Goal: Task Accomplishment & Management: Complete application form

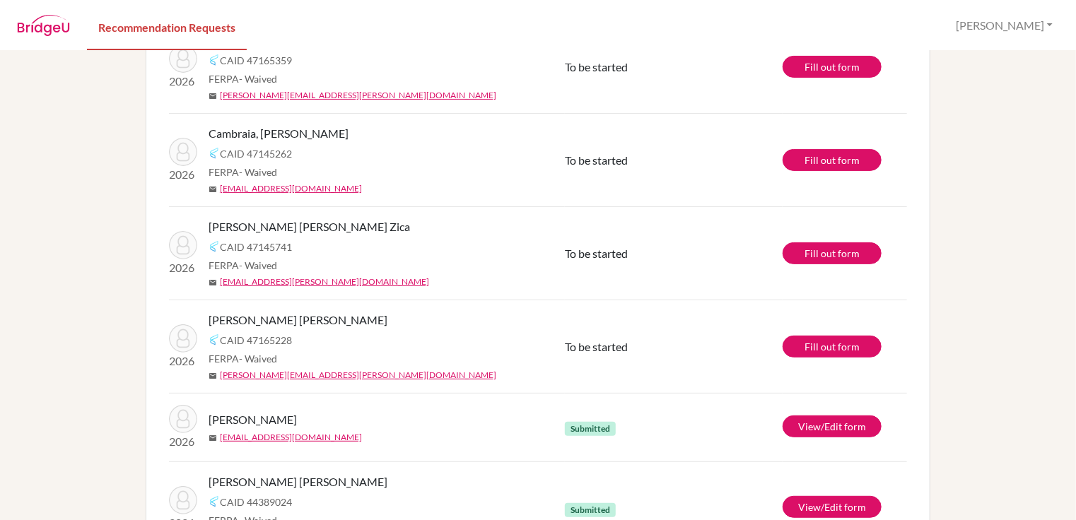
scroll to position [141, 0]
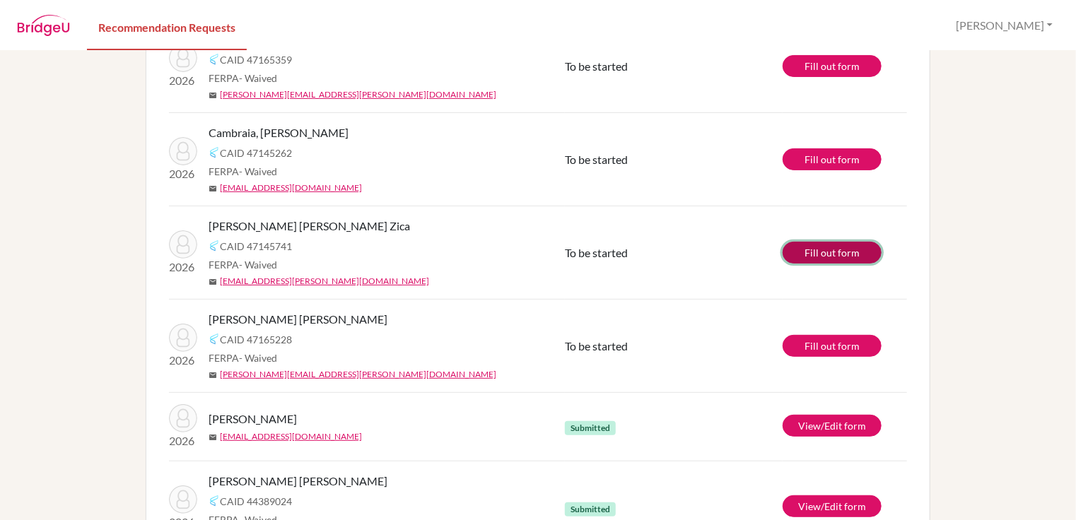
click at [812, 257] on link "Fill out form" at bounding box center [831, 253] width 99 height 22
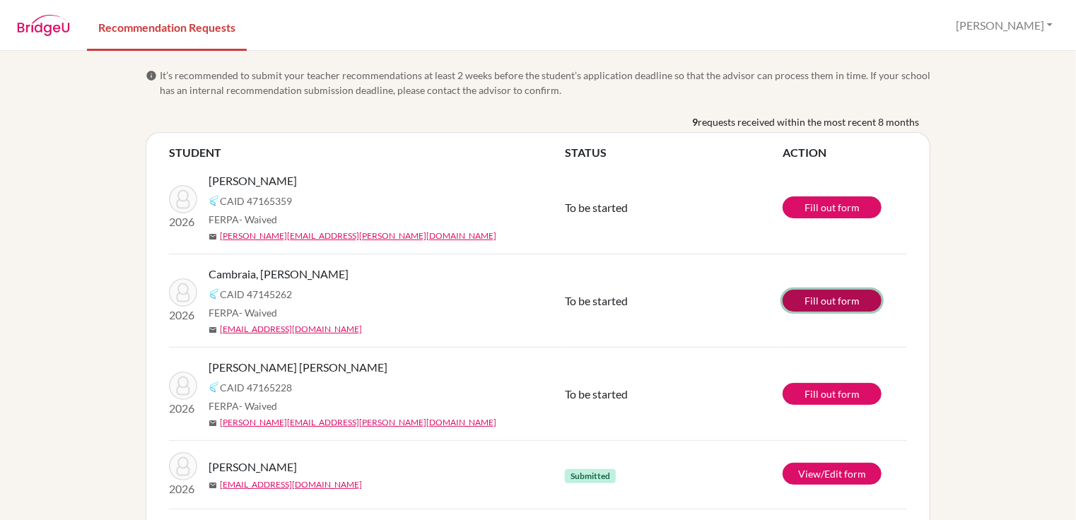
click at [812, 296] on link "Fill out form" at bounding box center [831, 301] width 99 height 22
click at [820, 302] on link "Fill out form" at bounding box center [831, 301] width 99 height 22
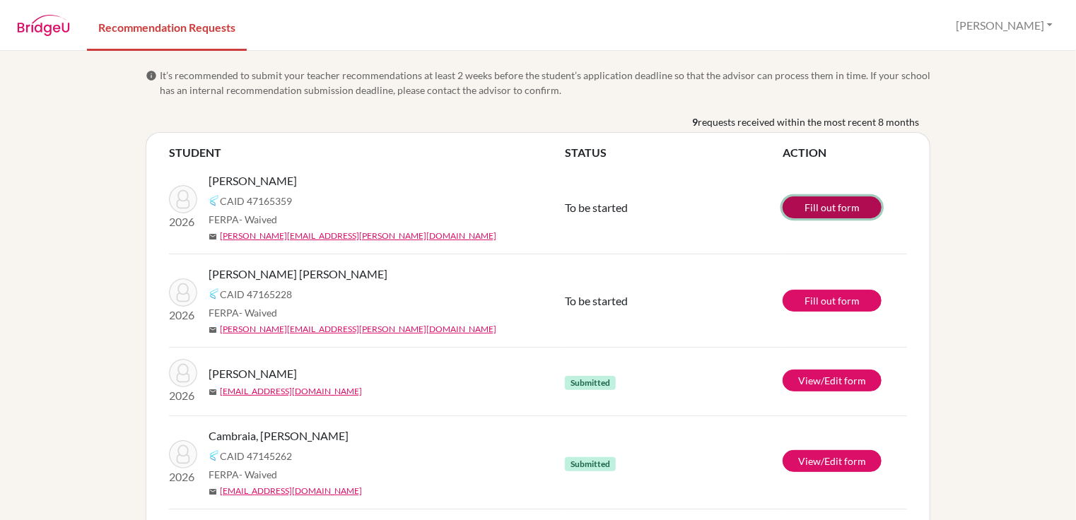
click at [840, 208] on link "Fill out form" at bounding box center [831, 207] width 99 height 22
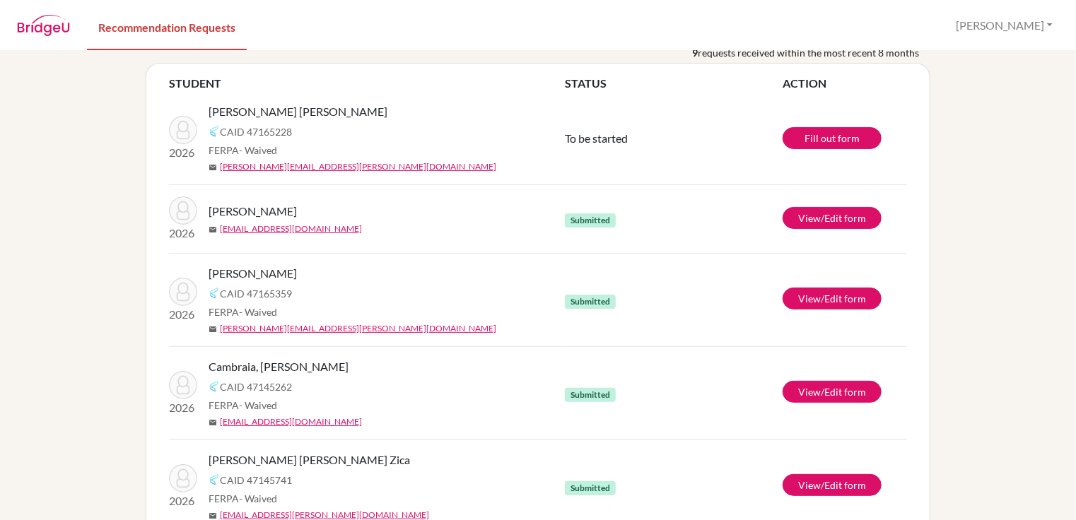
scroll to position [71, 0]
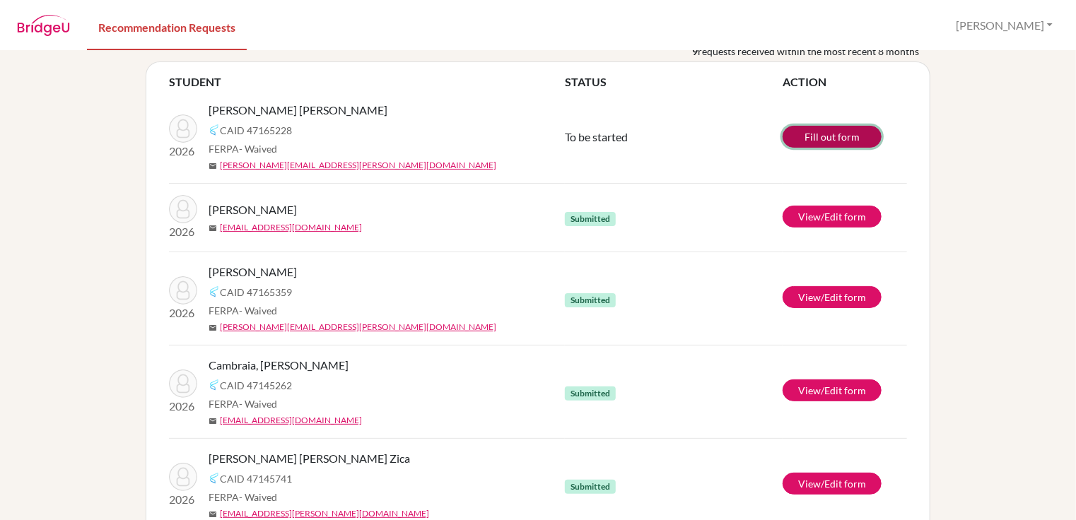
click at [812, 136] on link "Fill out form" at bounding box center [831, 137] width 99 height 22
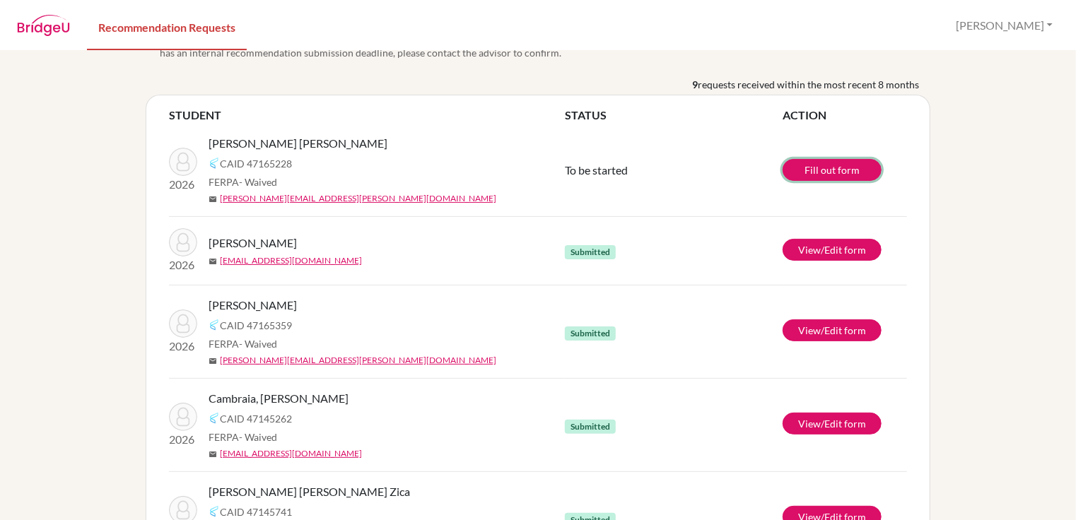
scroll to position [0, 0]
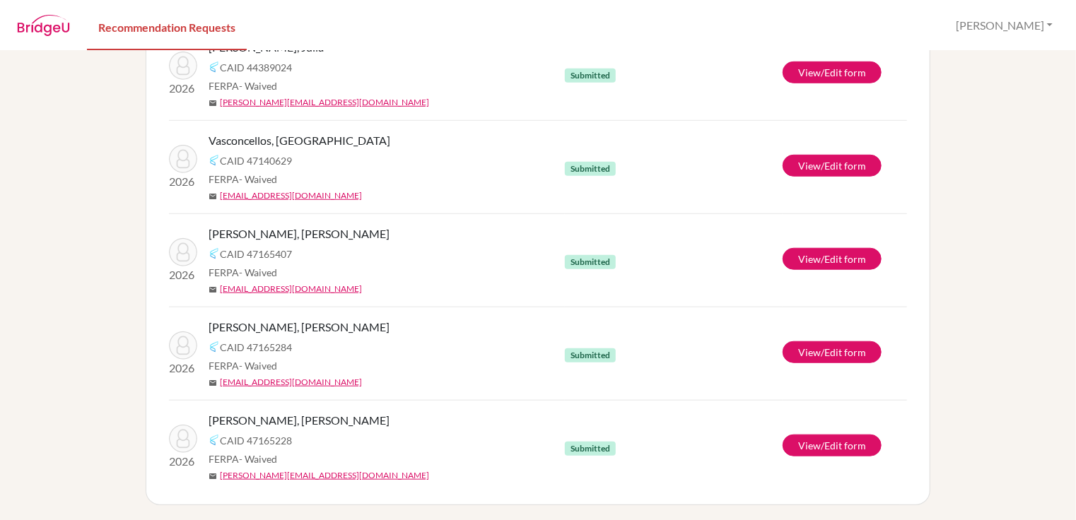
scroll to position [483, 0]
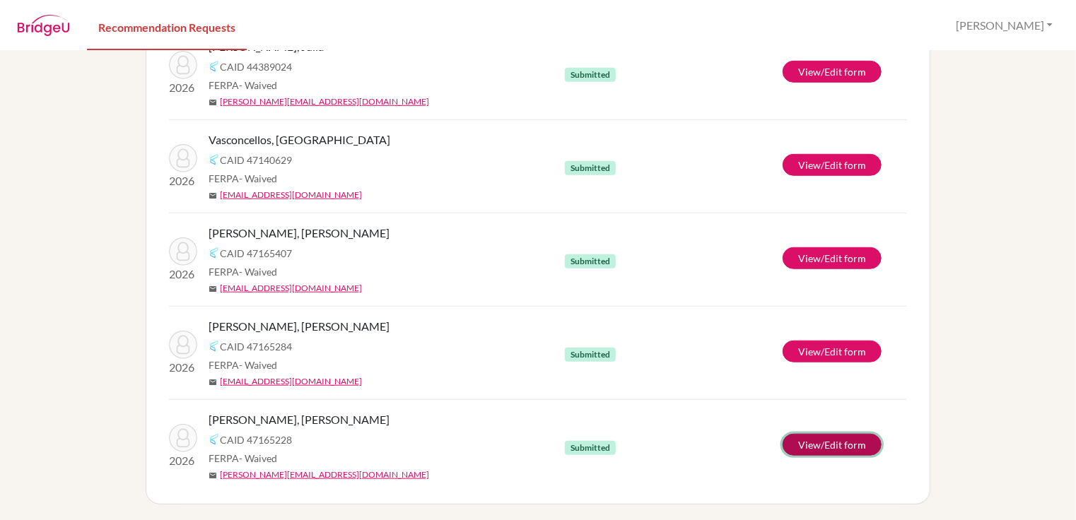
click at [822, 442] on link "View/Edit form" at bounding box center [831, 445] width 99 height 22
